Goal: Check status: Check status

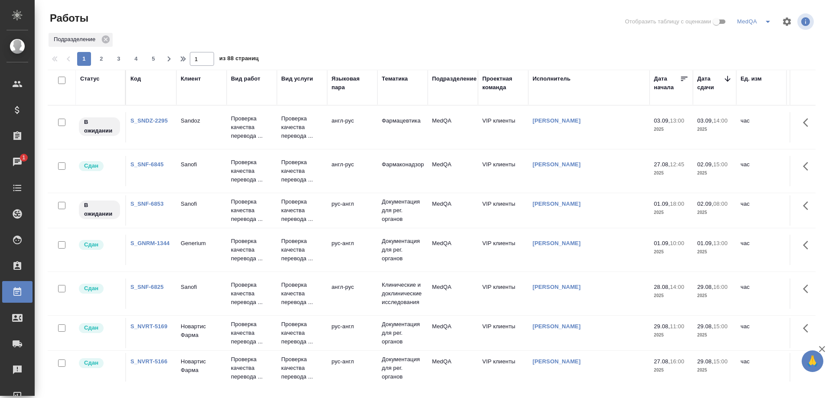
click at [146, 202] on link "S_SNF-6853" at bounding box center [146, 204] width 33 height 6
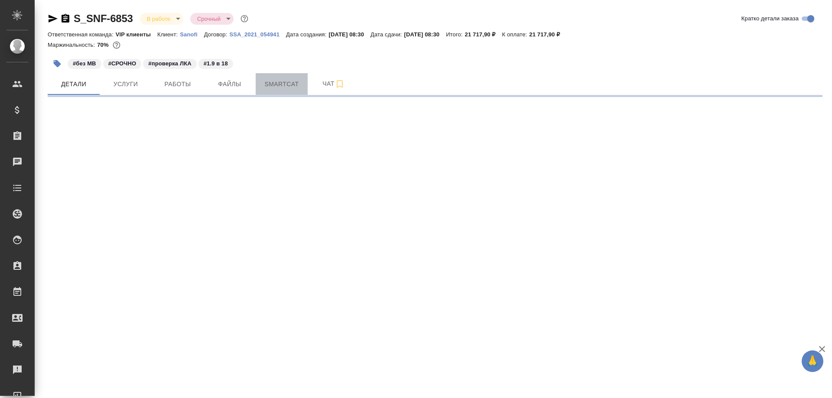
click at [270, 86] on span "Smartcat" at bounding box center [282, 84] width 42 height 11
select select "RU"
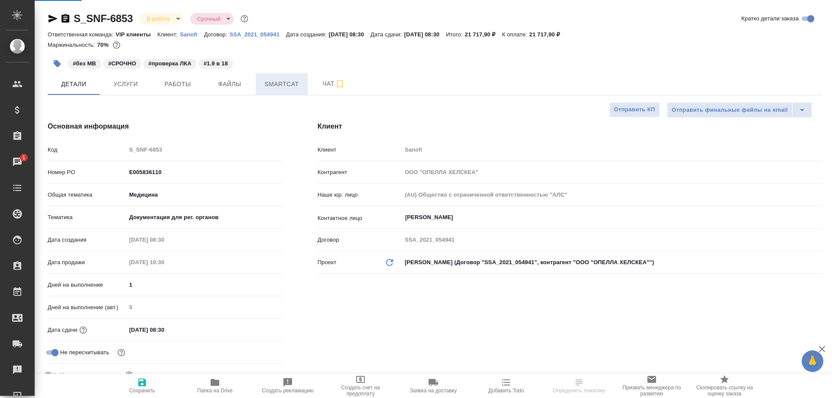
type input "[PERSON_NAME]"
type input "Комаров Роман"
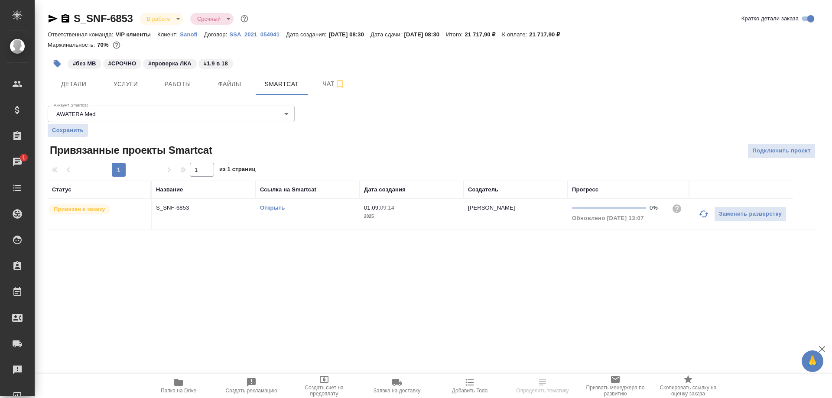
click at [276, 205] on link "Открыть" at bounding box center [272, 207] width 25 height 6
